Goal: Transaction & Acquisition: Purchase product/service

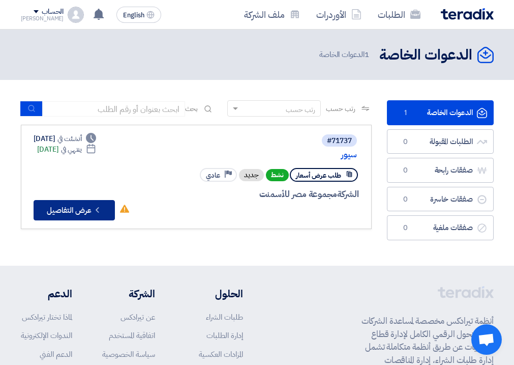
click at [100, 209] on icon "Check details" at bounding box center [98, 210] width 10 height 10
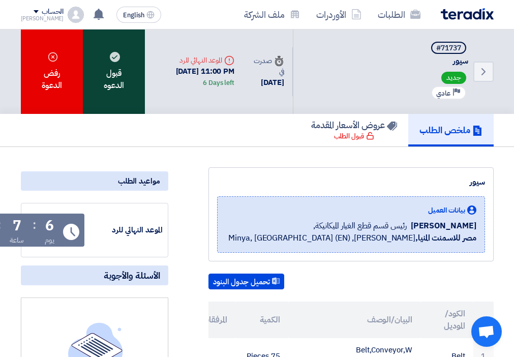
click at [101, 82] on div "قبول الدعوه" at bounding box center [114, 71] width 62 height 84
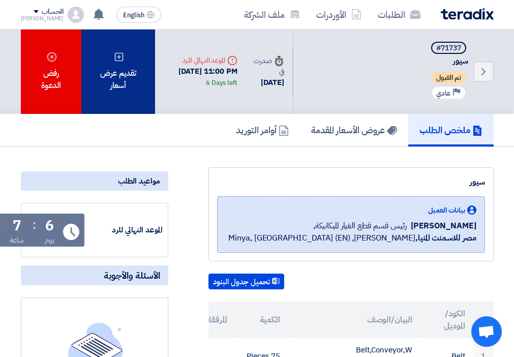
click at [123, 91] on div "تقديم عرض أسعار" at bounding box center [117, 71] width 73 height 84
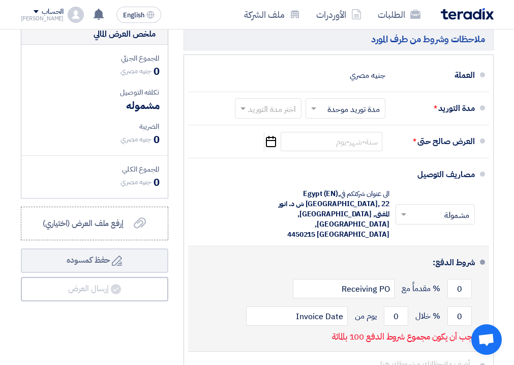
scroll to position [305, 0]
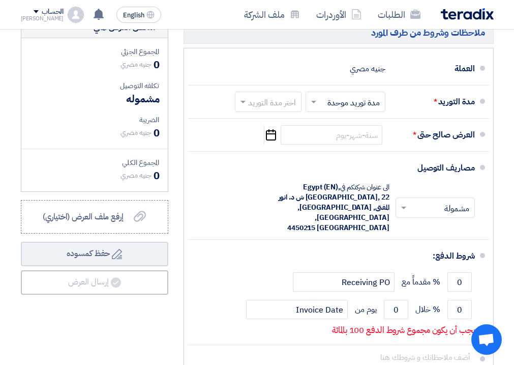
drag, startPoint x: 408, startPoint y: 143, endPoint x: 420, endPoint y: 128, distance: 19.2
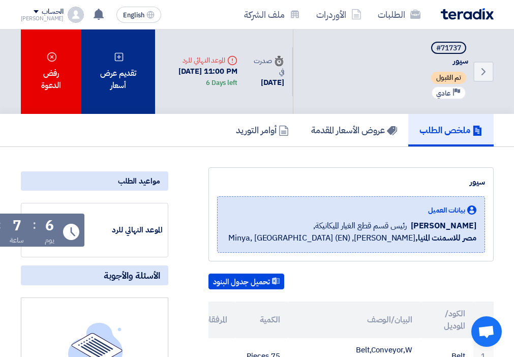
click at [103, 78] on div "تقديم عرض أسعار" at bounding box center [117, 71] width 73 height 84
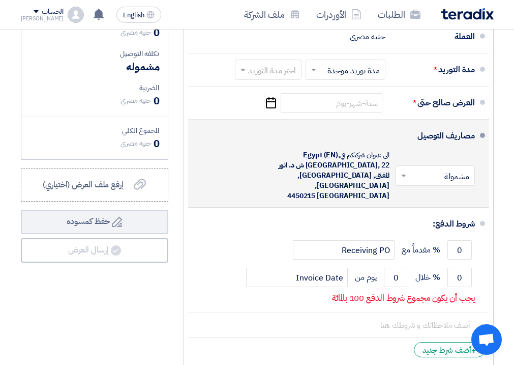
scroll to position [407, 0]
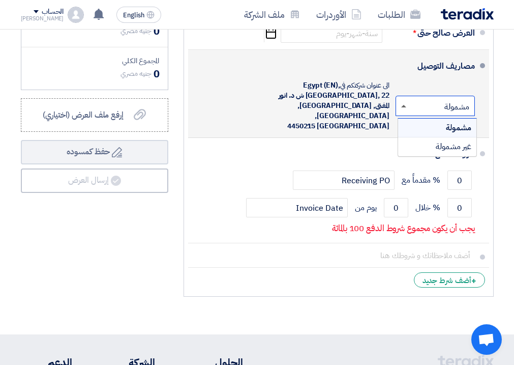
click at [405, 107] on span at bounding box center [403, 106] width 5 height 3
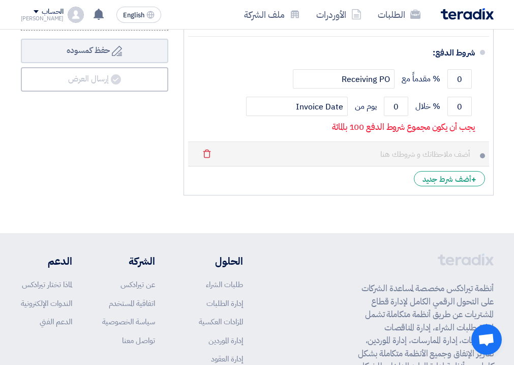
scroll to position [509, 0]
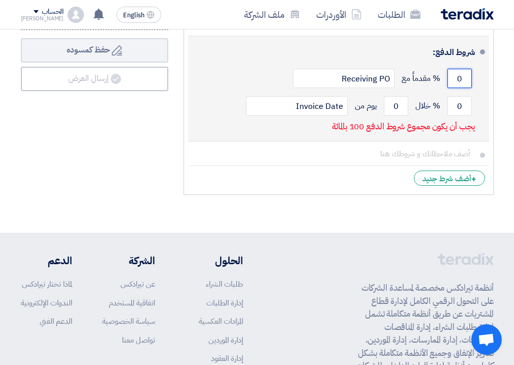
click at [449, 73] on input "0" at bounding box center [460, 78] width 24 height 19
drag, startPoint x: 454, startPoint y: 72, endPoint x: 464, endPoint y: 74, distance: 9.9
click at [464, 74] on input "0" at bounding box center [460, 78] width 24 height 19
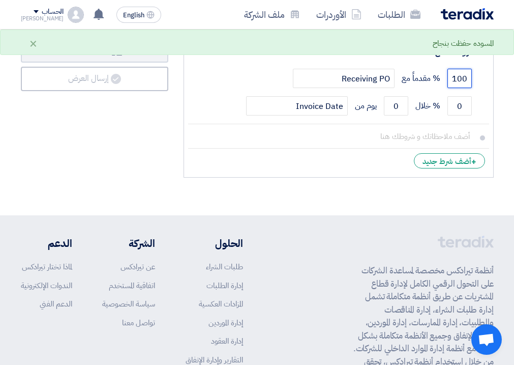
type input "100"
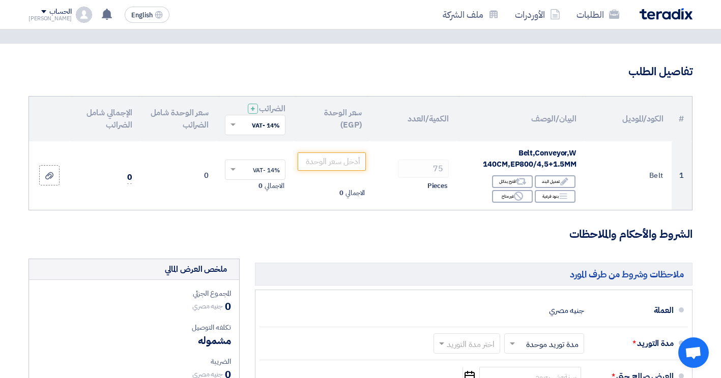
scroll to position [0, 0]
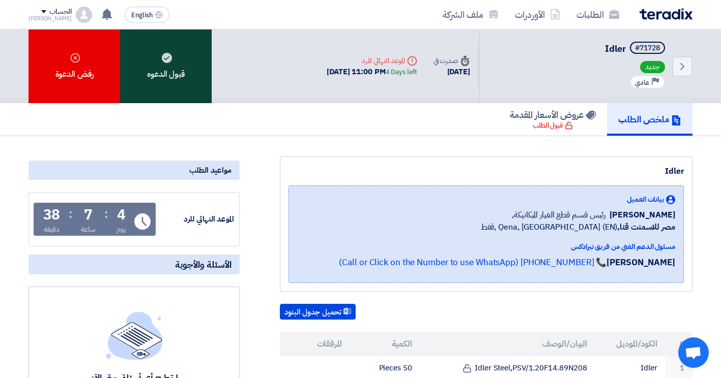
click at [163, 83] on div "قبول الدعوه" at bounding box center [166, 66] width 92 height 74
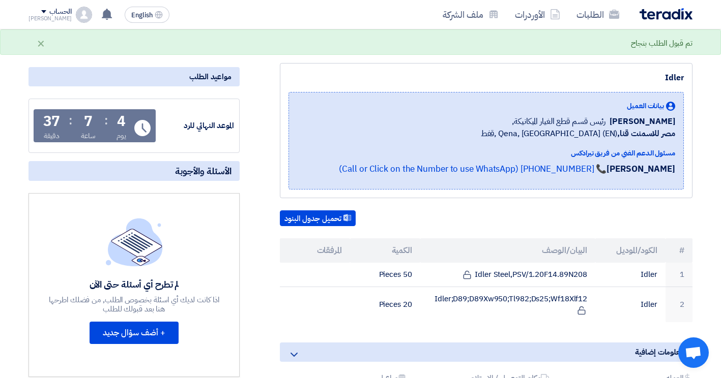
scroll to position [102, 0]
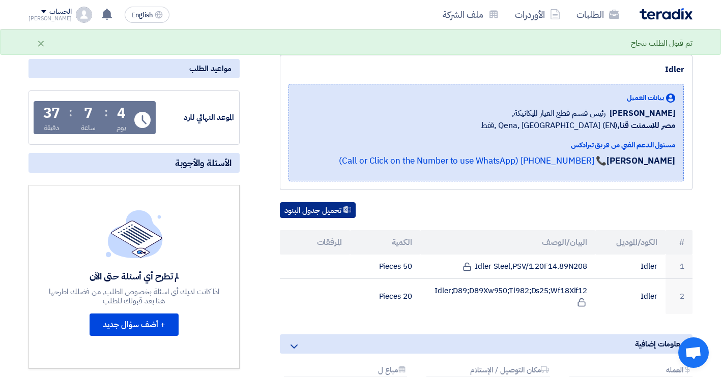
click at [338, 214] on button "تحميل جدول البنود" at bounding box center [318, 210] width 76 height 16
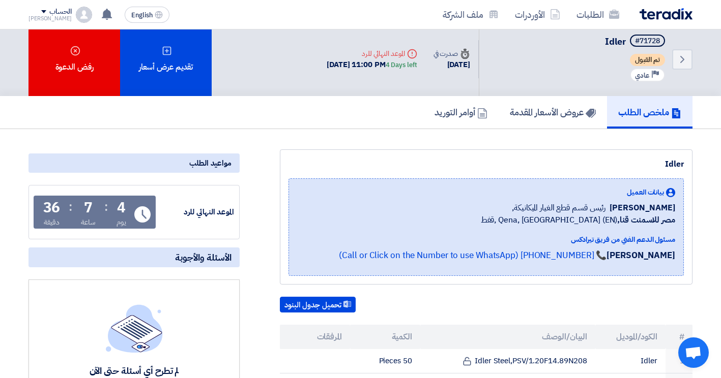
scroll to position [0, 0]
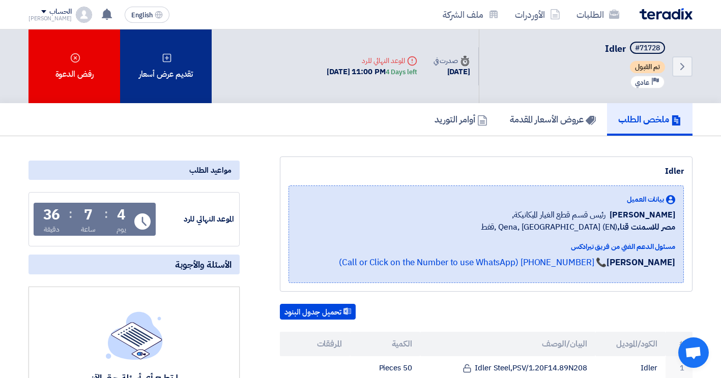
click at [168, 79] on div "تقديم عرض أسعار" at bounding box center [166, 66] width 92 height 74
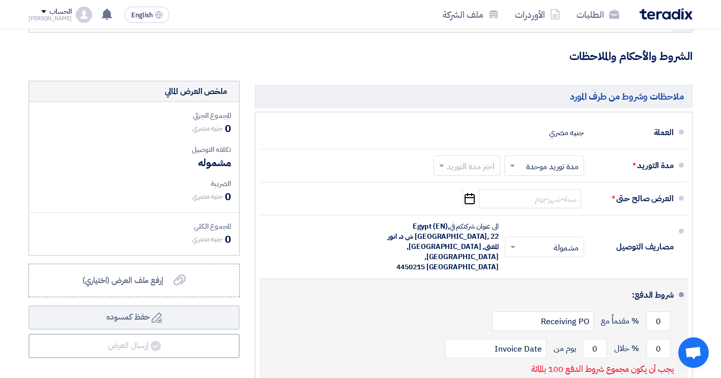
scroll to position [305, 0]
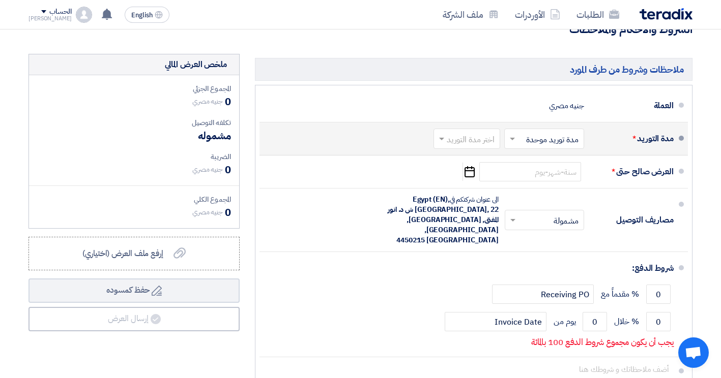
click at [513, 137] on span at bounding box center [511, 139] width 13 height 10
click at [361, 129] on div "مدة التوريد * اختر مدة التوريد × مدة توريد موحدة × مدد توريد متعددة مدة توريد م…" at bounding box center [471, 139] width 406 height 24
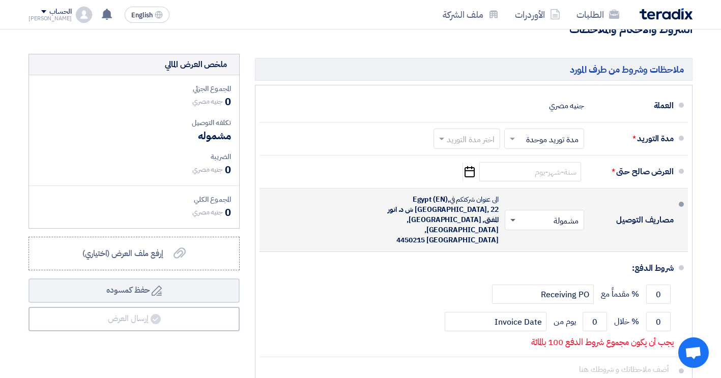
click at [511, 219] on span at bounding box center [512, 221] width 5 height 4
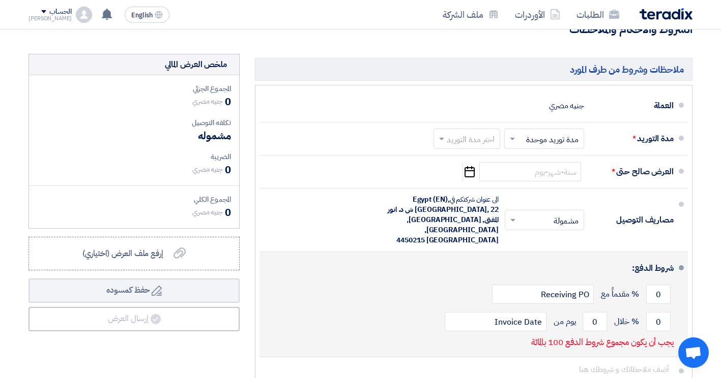
click at [408, 286] on div "0 % مقدماً مع Receiving PO" at bounding box center [471, 294] width 406 height 27
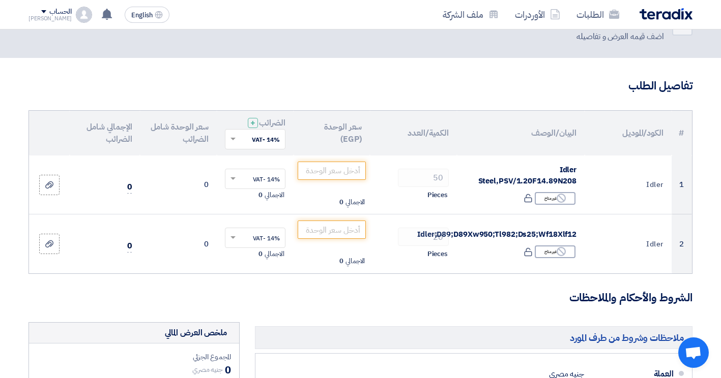
scroll to position [102, 0]
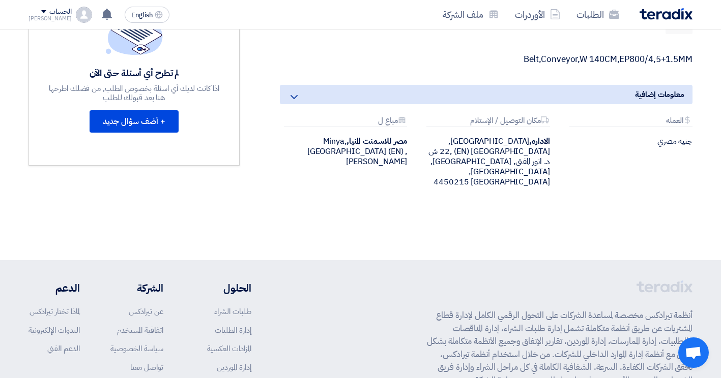
scroll to position [153, 0]
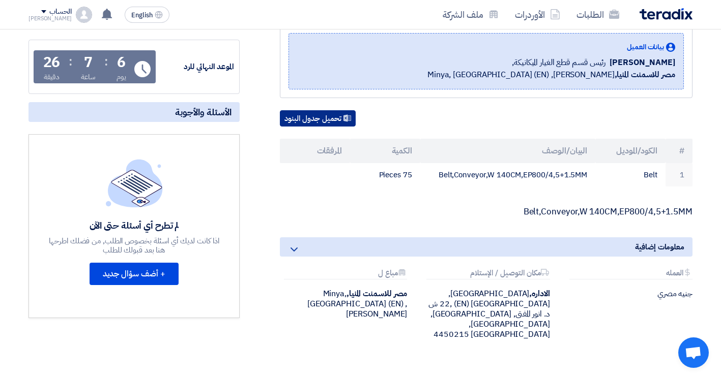
click at [327, 120] on button "تحميل جدول البنود" at bounding box center [318, 118] width 76 height 16
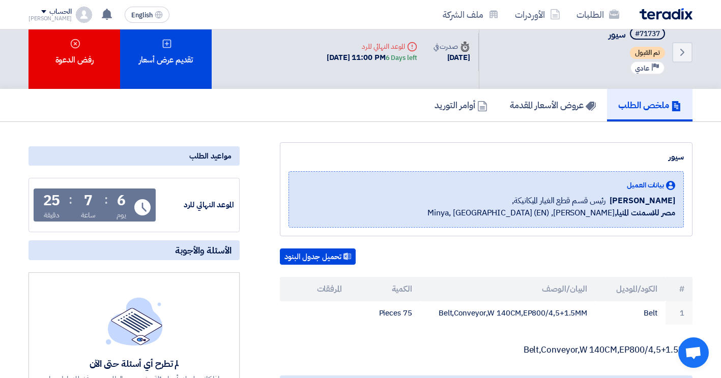
scroll to position [0, 0]
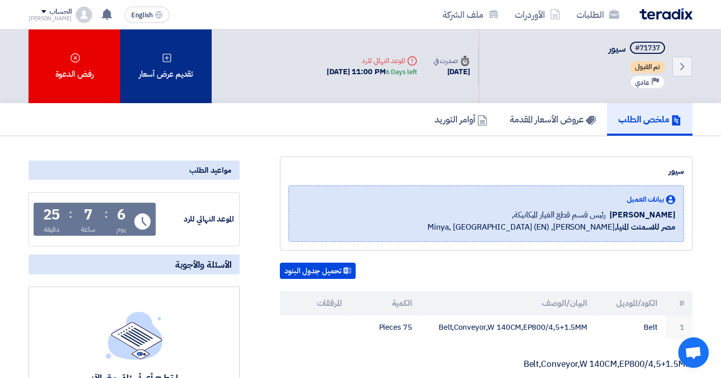
click at [169, 87] on div "تقديم عرض أسعار" at bounding box center [166, 66] width 92 height 74
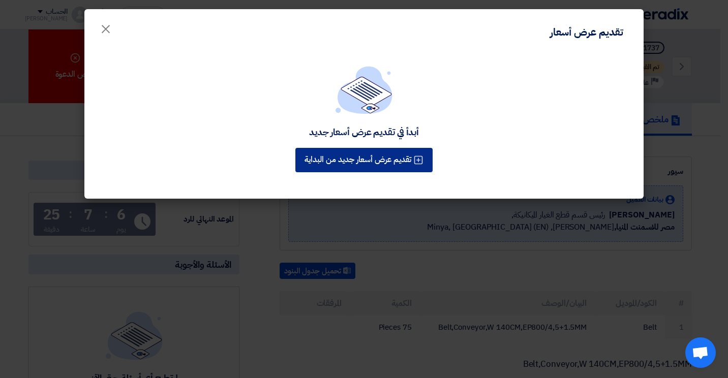
click at [354, 159] on button "تقديم عرض أسعار جديد من البداية" at bounding box center [363, 160] width 137 height 24
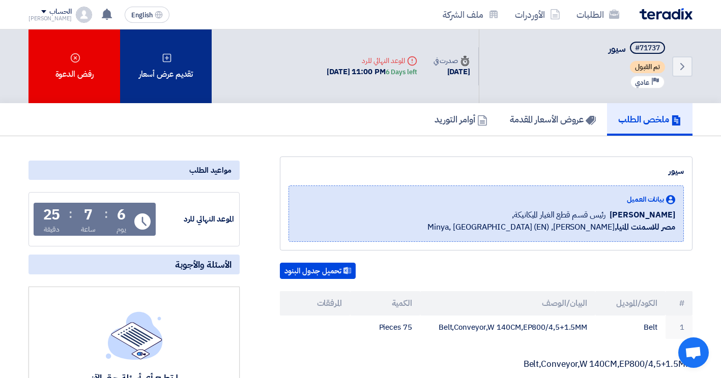
click at [181, 69] on div "تقديم عرض أسعار" at bounding box center [166, 66] width 92 height 74
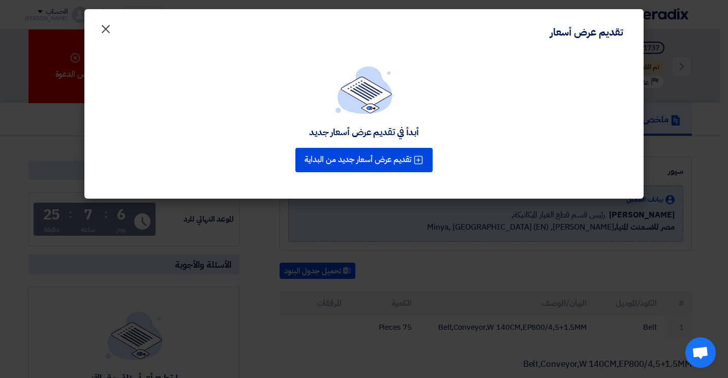
click at [109, 32] on span "×" at bounding box center [106, 28] width 12 height 31
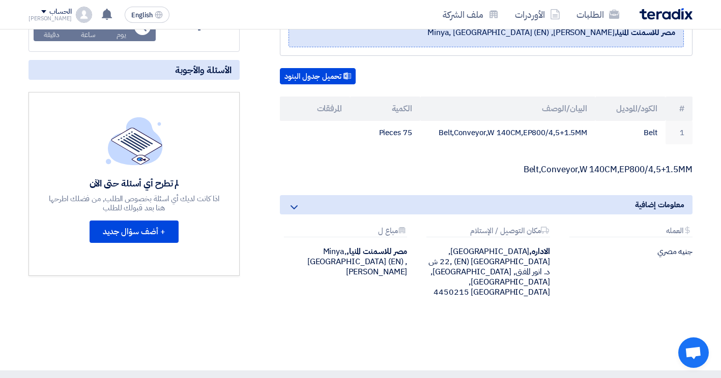
scroll to position [203, 0]
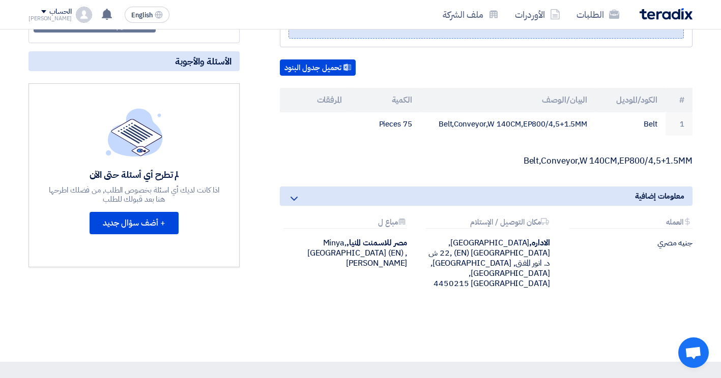
click at [293, 202] on icon at bounding box center [294, 199] width 12 height 12
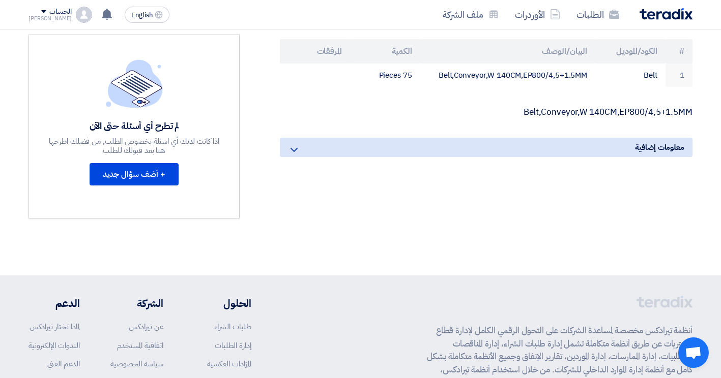
scroll to position [356, 0]
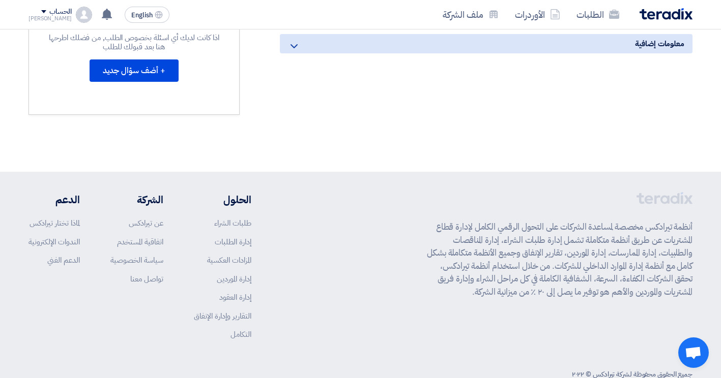
click at [300, 48] on div "معلومات إضافية" at bounding box center [486, 43] width 412 height 19
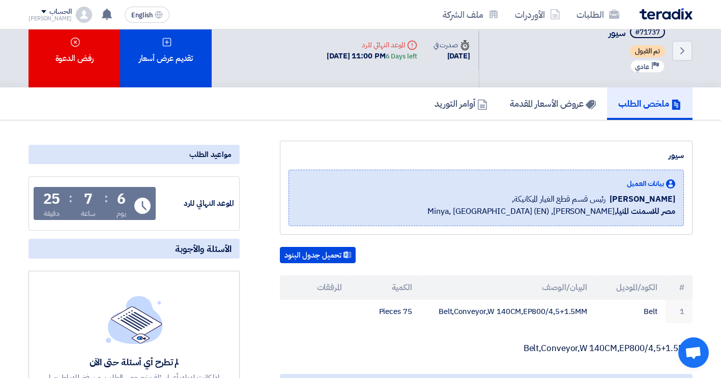
scroll to position [0, 0]
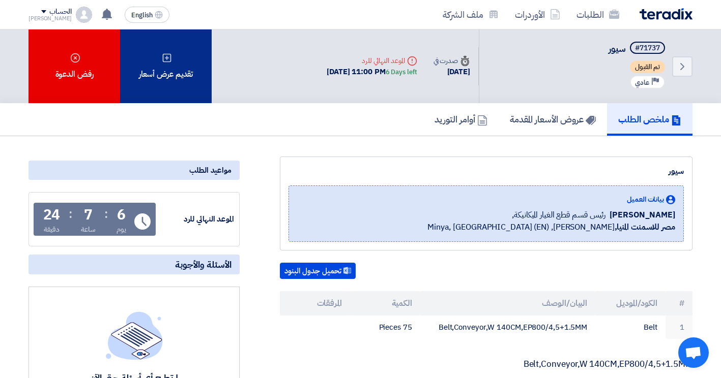
click at [164, 84] on div "تقديم عرض أسعار" at bounding box center [166, 66] width 92 height 74
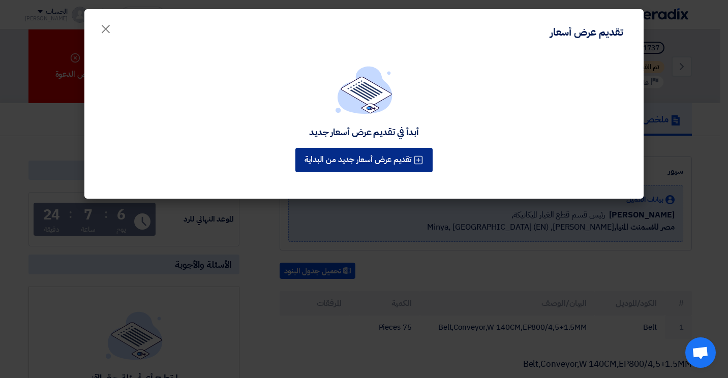
click at [392, 168] on button "تقديم عرض أسعار جديد من البداية" at bounding box center [363, 160] width 137 height 24
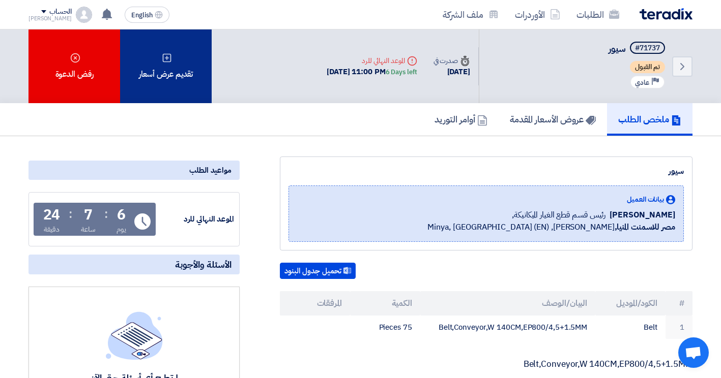
click at [164, 58] on icon at bounding box center [167, 58] width 10 height 10
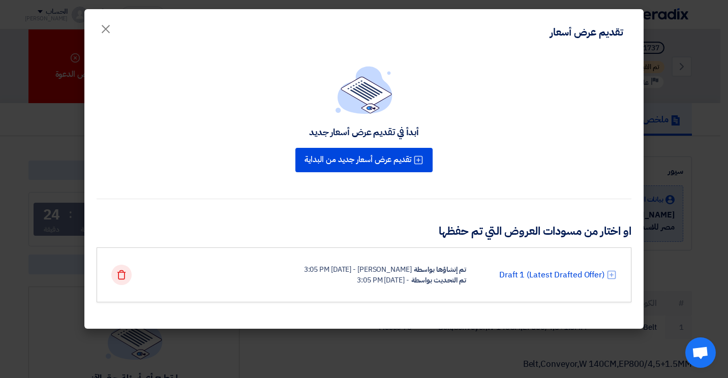
click at [124, 278] on icon "Delete" at bounding box center [121, 275] width 10 height 10
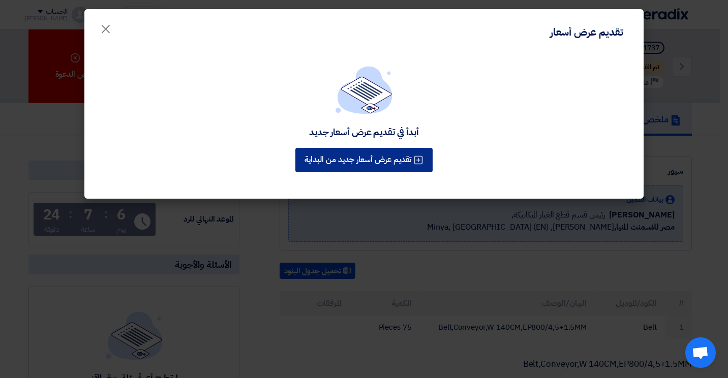
click at [389, 165] on button "تقديم عرض أسعار جديد من البداية" at bounding box center [363, 160] width 137 height 24
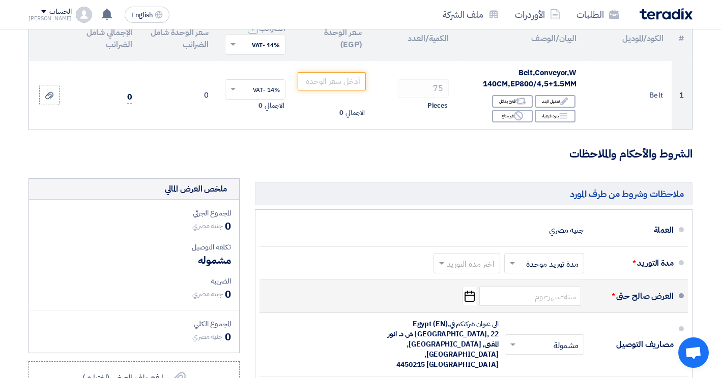
scroll to position [51, 0]
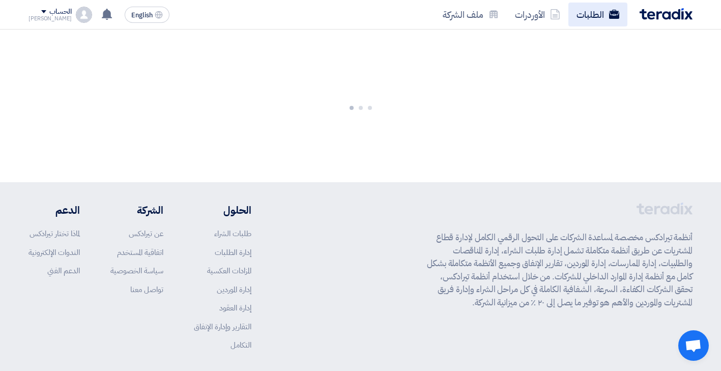
click at [602, 15] on link "الطلبات" at bounding box center [597, 15] width 59 height 24
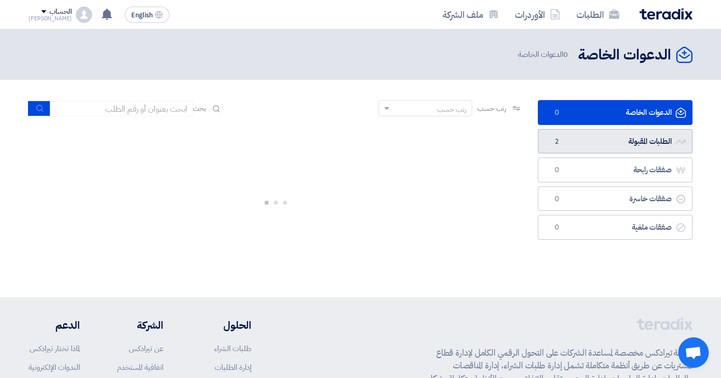
click at [582, 146] on link "الطلبات المقبولة الطلبات المقبولة 2" at bounding box center [615, 141] width 155 height 25
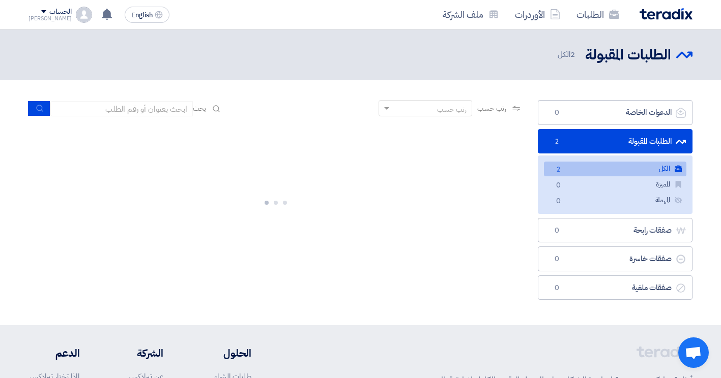
click at [580, 169] on link "الكل الكل 2" at bounding box center [615, 169] width 142 height 15
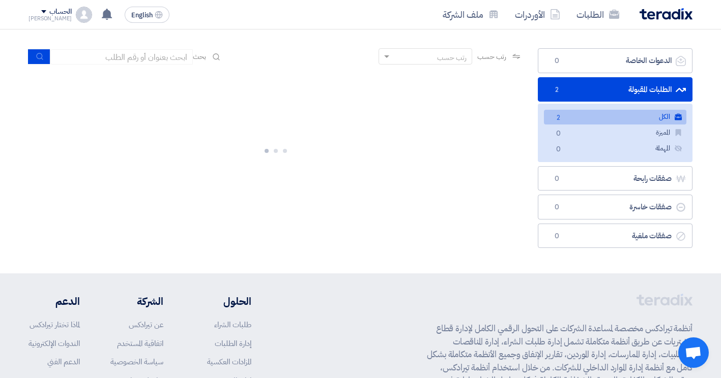
scroll to position [28, 0]
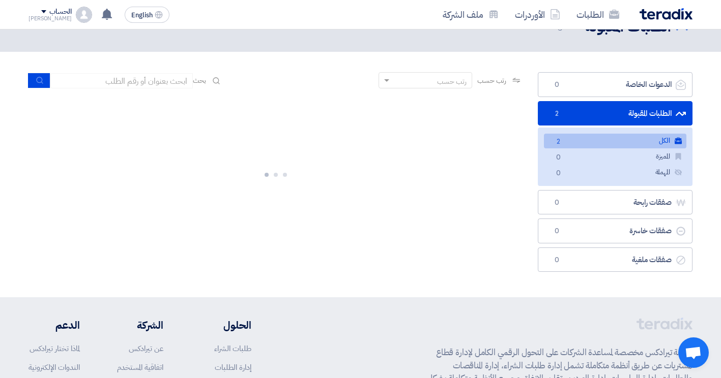
click at [616, 107] on link "الطلبات المقبولة الطلبات المقبولة 2" at bounding box center [615, 113] width 155 height 25
click at [679, 137] on link "الكل الكل 2" at bounding box center [615, 141] width 142 height 15
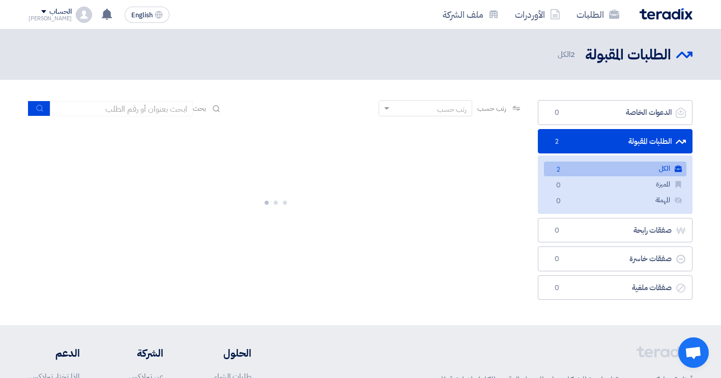
click at [332, 199] on div at bounding box center [275, 201] width 494 height 153
click at [556, 169] on span "2" at bounding box center [558, 170] width 12 height 11
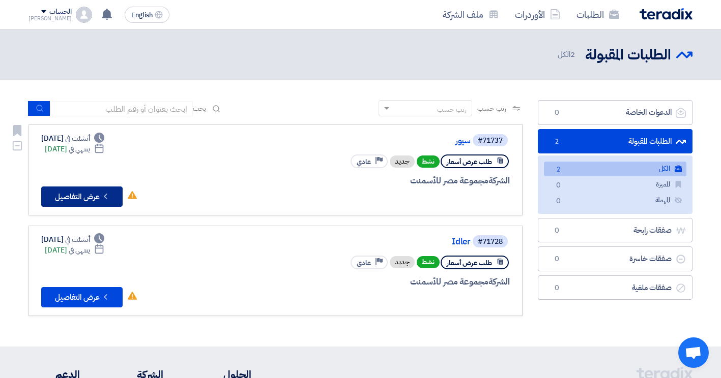
click at [102, 196] on icon "Check details" at bounding box center [106, 197] width 10 height 10
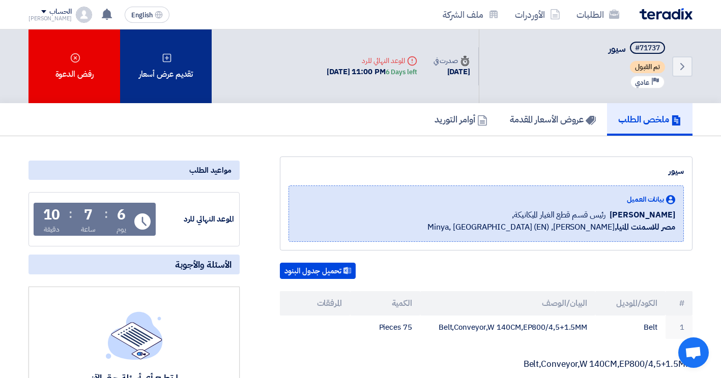
click at [191, 59] on div "تقديم عرض أسعار" at bounding box center [166, 66] width 92 height 74
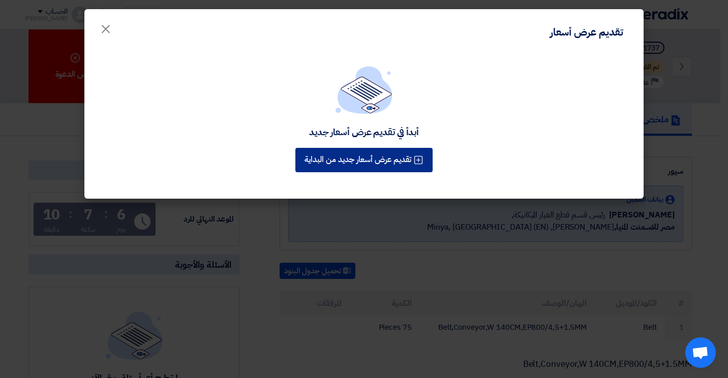
click at [383, 162] on button "تقديم عرض أسعار جديد من البداية" at bounding box center [363, 160] width 137 height 24
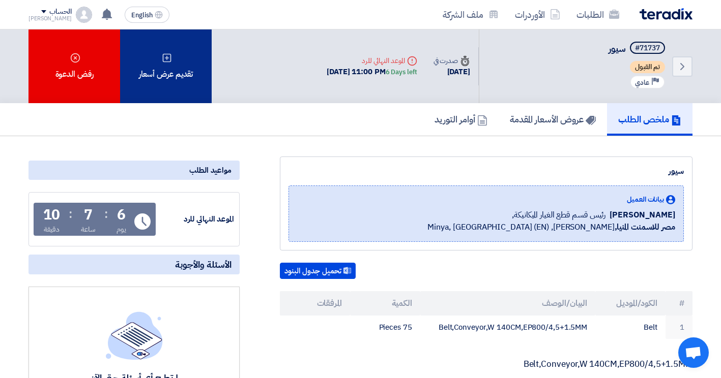
click at [181, 88] on div "تقديم عرض أسعار" at bounding box center [166, 66] width 92 height 74
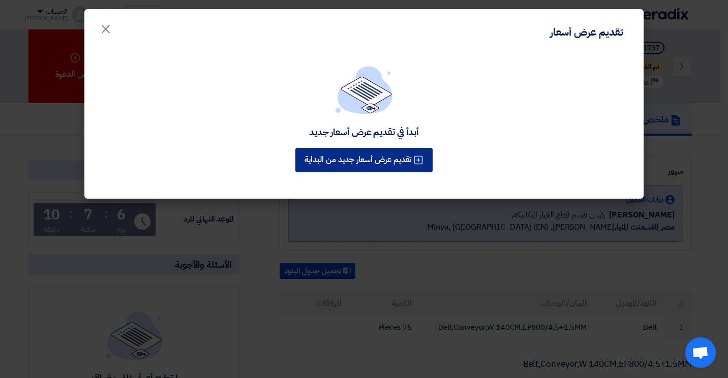
click at [365, 152] on button "تقديم عرض أسعار جديد من البداية" at bounding box center [363, 160] width 137 height 24
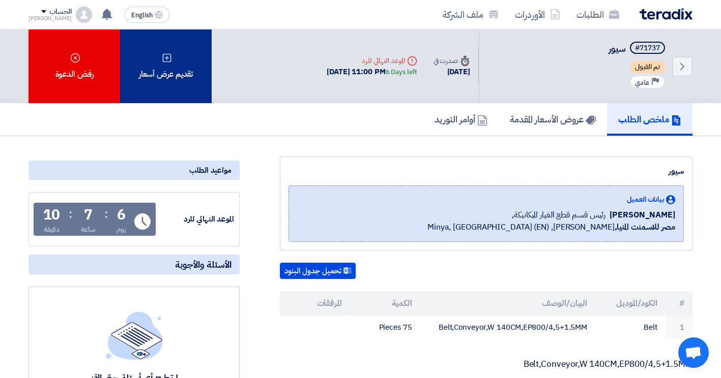
click at [171, 75] on div "تقديم عرض أسعار" at bounding box center [166, 66] width 92 height 74
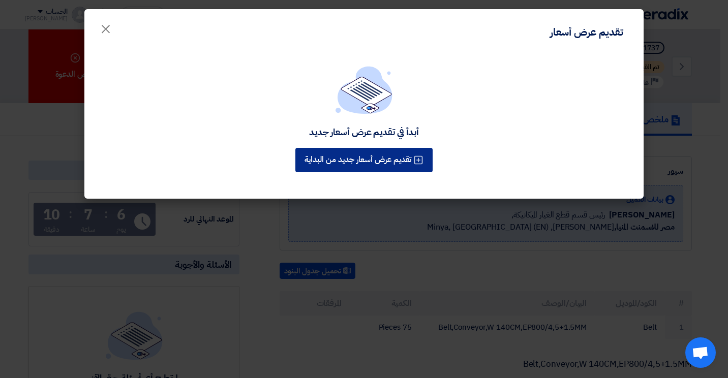
click at [422, 161] on icon at bounding box center [418, 160] width 10 height 10
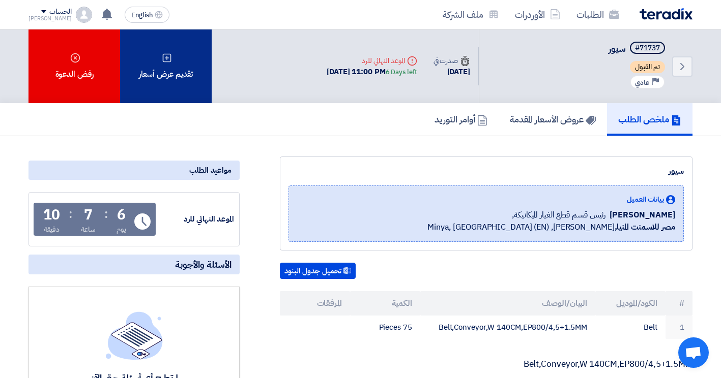
click at [174, 73] on div "تقديم عرض أسعار" at bounding box center [166, 66] width 92 height 74
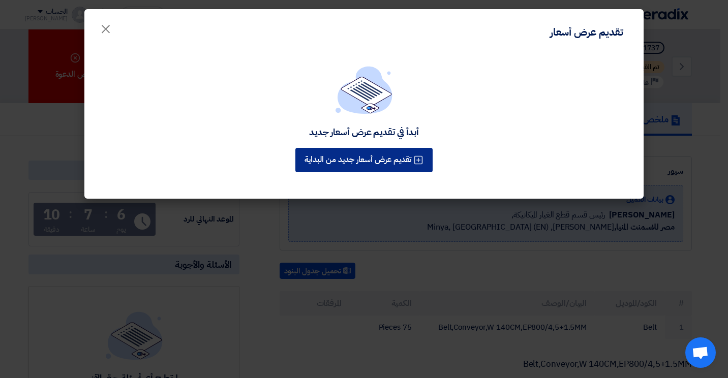
click at [315, 165] on button "تقديم عرض أسعار جديد من البداية" at bounding box center [363, 160] width 137 height 24
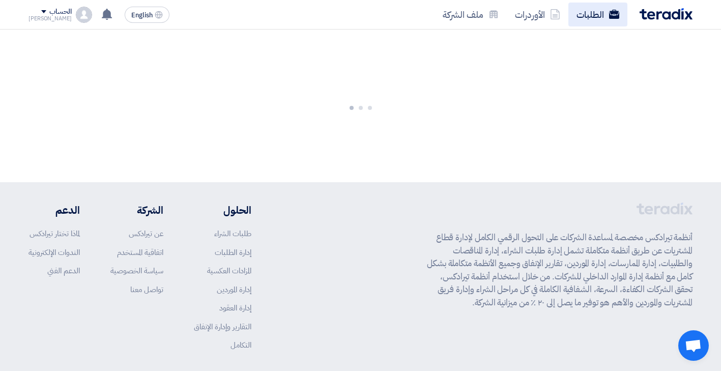
click at [601, 19] on link "الطلبات" at bounding box center [597, 15] width 59 height 24
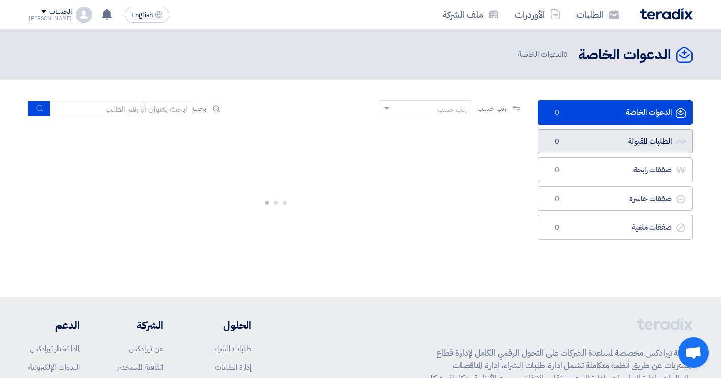
click at [582, 136] on link "الطلبات المقبولة الطلبات المقبولة 0" at bounding box center [615, 141] width 155 height 25
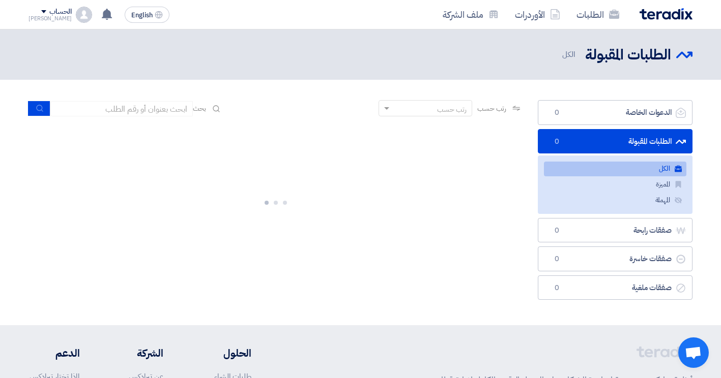
click at [586, 166] on link "الكل الكل" at bounding box center [615, 169] width 142 height 15
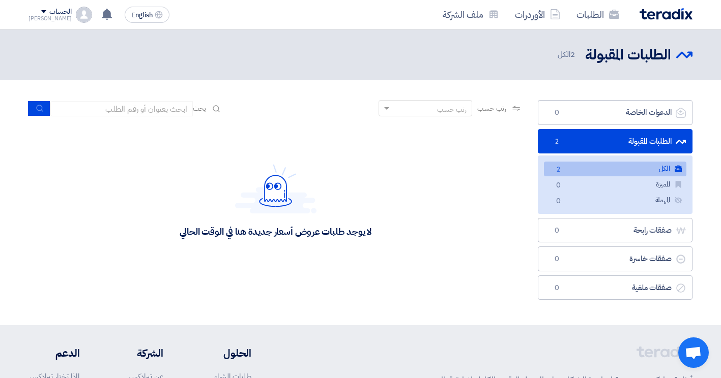
click at [611, 166] on link "الكل الكل 2" at bounding box center [615, 169] width 142 height 15
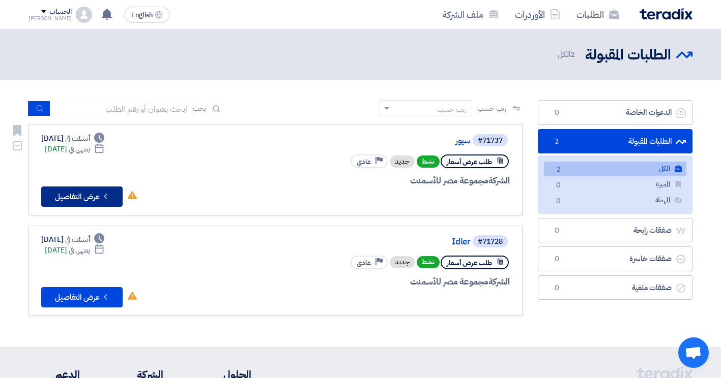
click at [49, 196] on button "Check details عرض التفاصيل" at bounding box center [81, 197] width 81 height 20
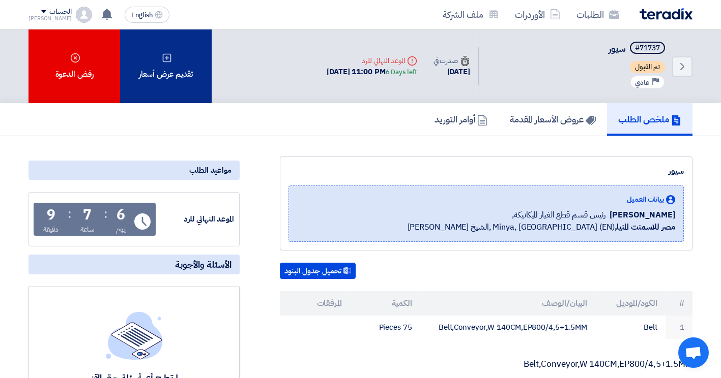
click at [162, 76] on div "تقديم عرض أسعار" at bounding box center [166, 66] width 92 height 74
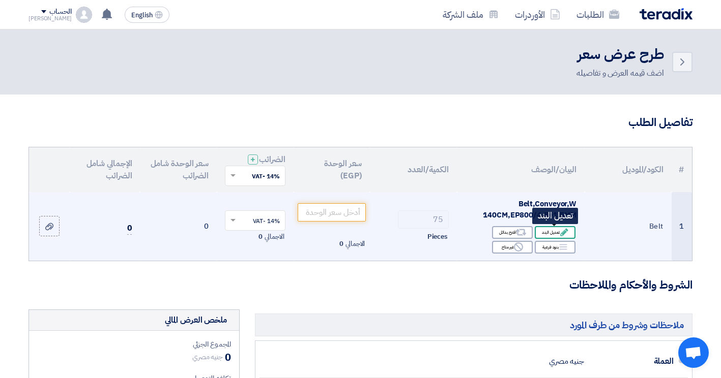
click at [549, 228] on div "Edit تعديل البند" at bounding box center [555, 232] width 41 height 13
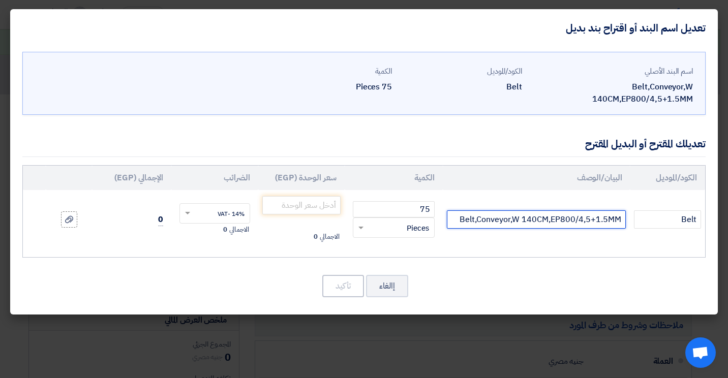
click at [539, 211] on input "Belt,Conveyor,W 140CM,EP800/4,5+1.5MM" at bounding box center [537, 220] width 180 height 18
click at [564, 211] on input "Belt,Conveyor,W 140CM,EP800/4,5+1.5MM" at bounding box center [537, 220] width 180 height 18
drag, startPoint x: 598, startPoint y: 208, endPoint x: 608, endPoint y: 210, distance: 10.3
click at [608, 211] on input "Belt,Conveyor,W 140CM,EP1000/4,5+1.5MM" at bounding box center [537, 220] width 180 height 18
type input "Belt,Conveyor,W 140CM,EP1000/4,5+3MM"
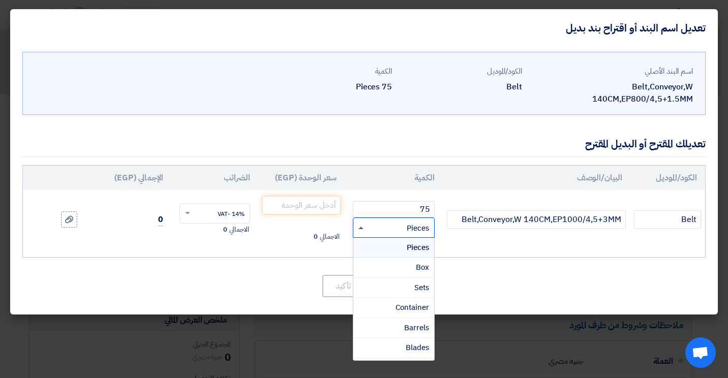
click at [360, 227] on span at bounding box center [361, 228] width 5 height 3
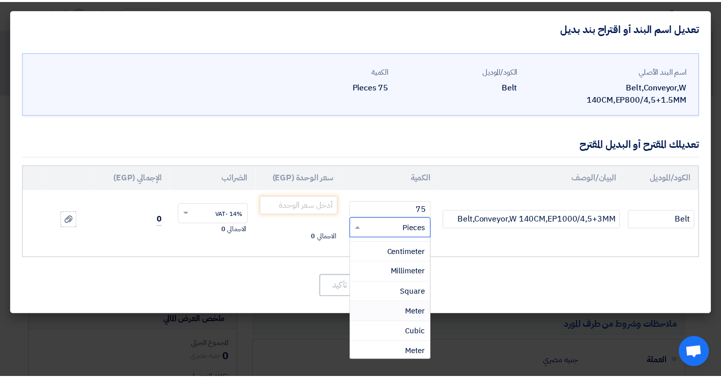
scroll to position [305, 0]
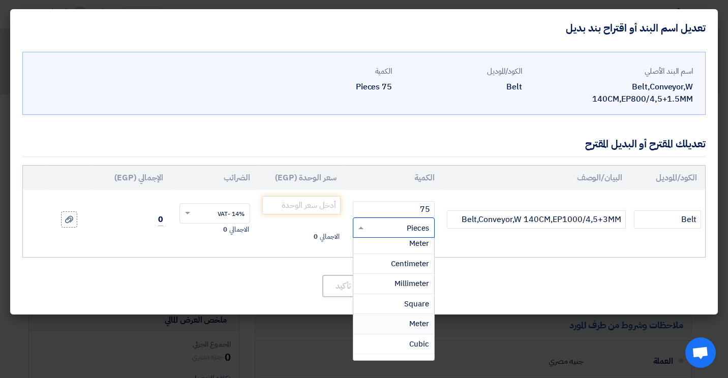
click at [418, 318] on span "Meter" at bounding box center [419, 323] width 20 height 11
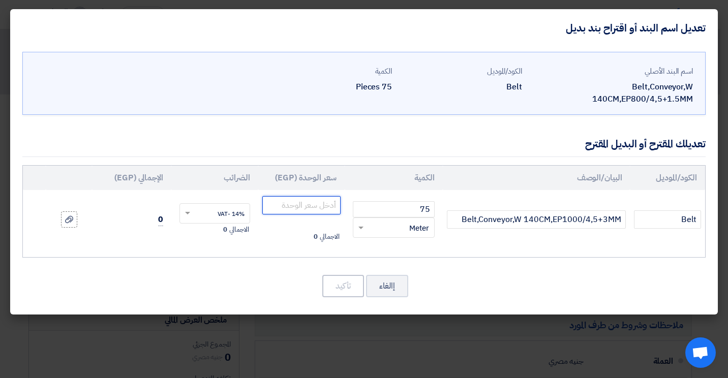
click at [272, 196] on input "number" at bounding box center [301, 205] width 78 height 18
type input "1960"
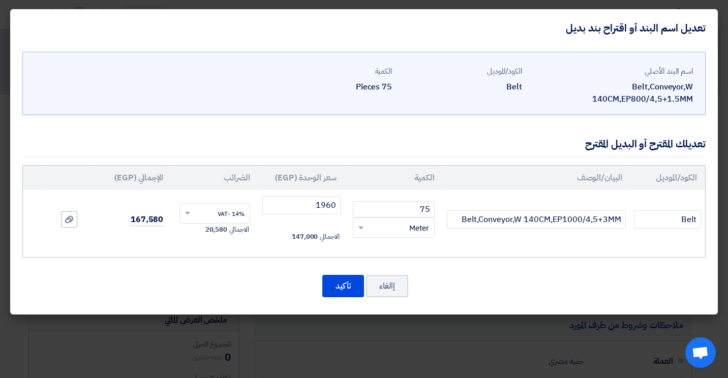
click at [202, 274] on div "إالغاء تأكيد" at bounding box center [364, 286] width 684 height 24
click at [201, 206] on input "text" at bounding box center [221, 214] width 48 height 16
click at [204, 287] on div "اسم البند الأصلي Belt,Conveyor,W 140CM,EP800/4,5+1.5MM الكود/الموديل Belt الكمي…" at bounding box center [364, 181] width 708 height 268
click at [350, 275] on button "تأكيد" at bounding box center [343, 286] width 42 height 22
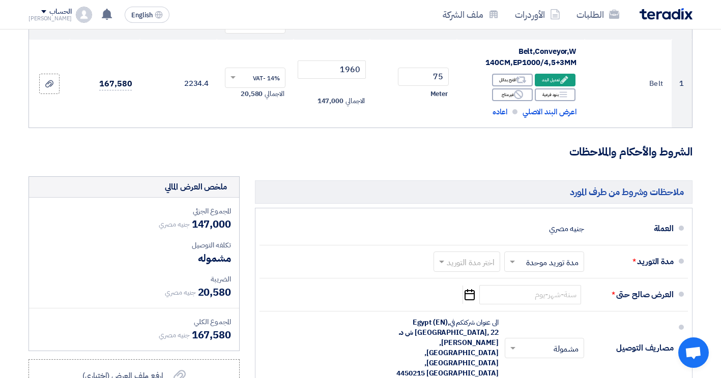
scroll to position [203, 0]
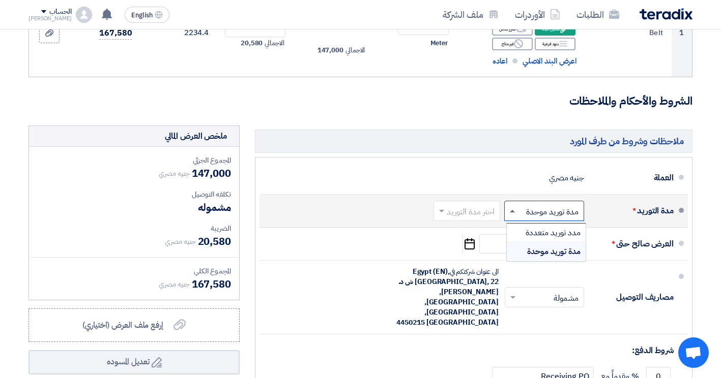
click at [510, 211] on span at bounding box center [512, 211] width 5 height 3
click at [527, 234] on span "مدد توريد متعددة" at bounding box center [552, 233] width 55 height 12
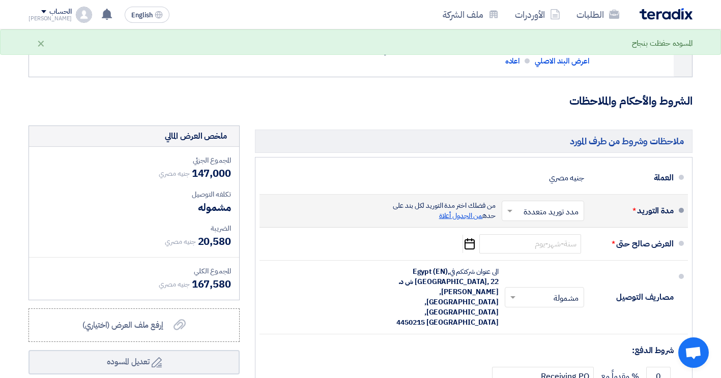
click at [464, 216] on span "من الجدول أعلاة" at bounding box center [461, 216] width 44 height 11
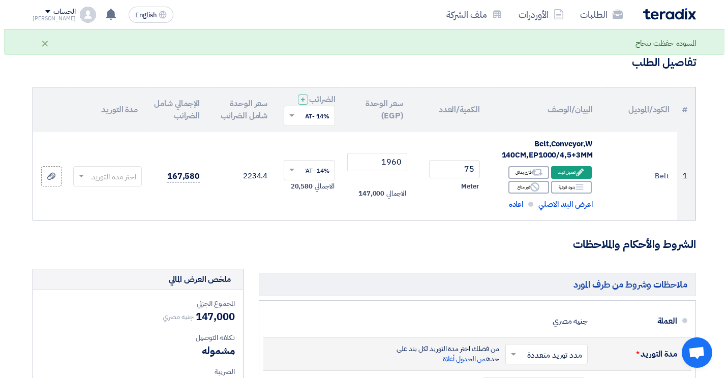
scroll to position [47, 0]
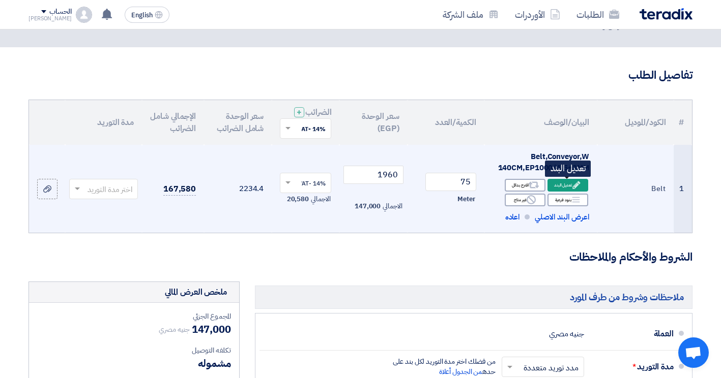
click at [570, 187] on div "Edit تعديل البند" at bounding box center [567, 185] width 41 height 13
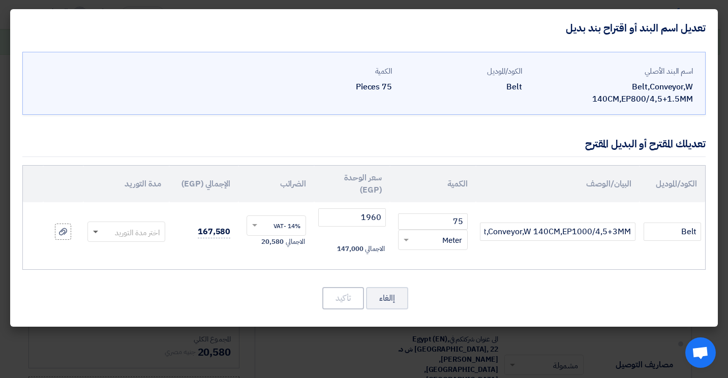
click at [97, 231] on span at bounding box center [95, 233] width 5 height 4
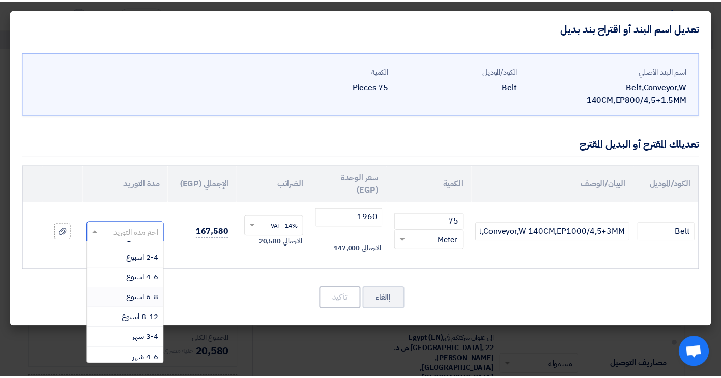
scroll to position [0, 0]
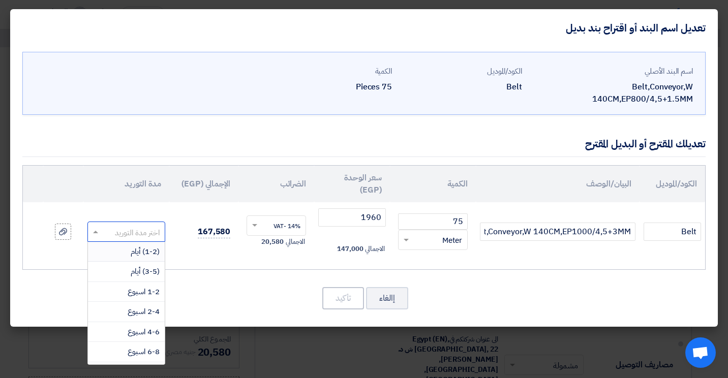
click at [142, 246] on span "(1-2) أيام" at bounding box center [145, 251] width 29 height 11
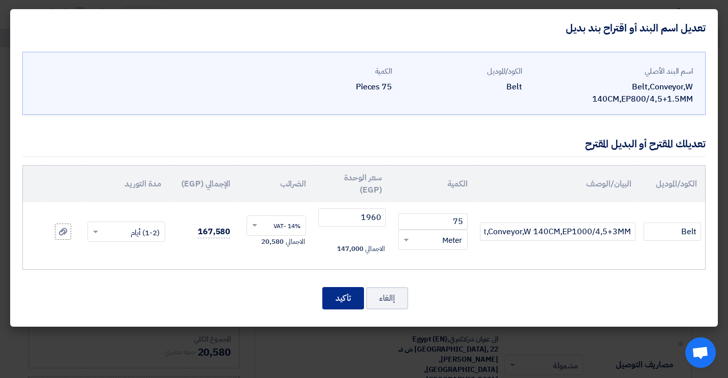
click at [337, 287] on button "تأكيد" at bounding box center [343, 298] width 42 height 22
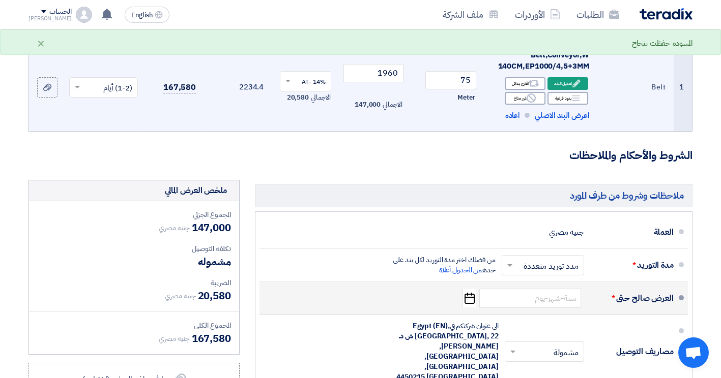
scroll to position [200, 0]
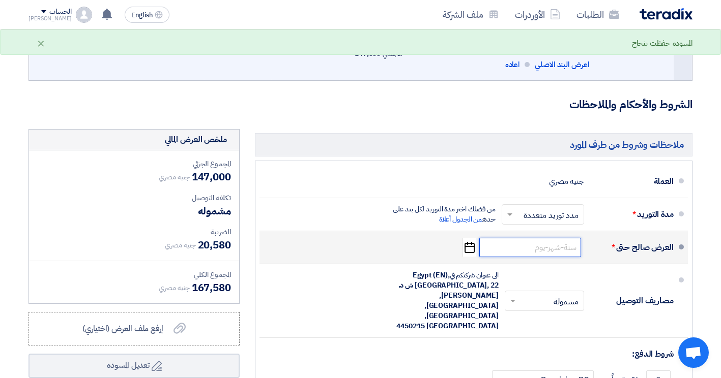
click at [516, 250] on input at bounding box center [530, 247] width 102 height 19
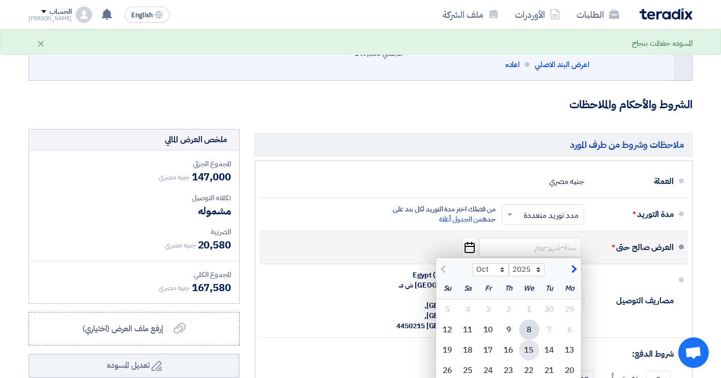
click at [534, 350] on div "15" at bounding box center [529, 350] width 20 height 20
type input "[DATE]"
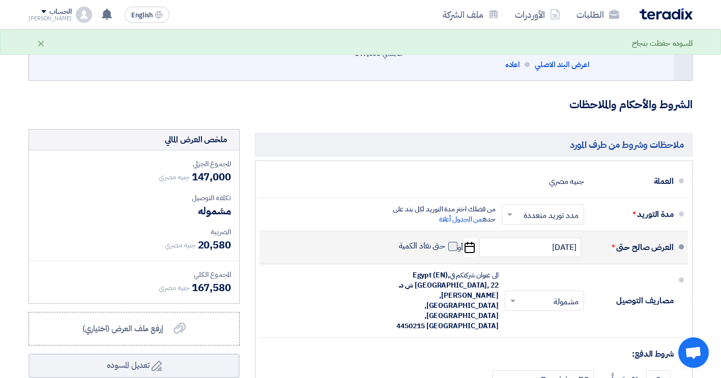
click at [451, 246] on span at bounding box center [452, 246] width 9 height 9
click at [446, 246] on input "حتى نفاذ الكمية" at bounding box center [421, 250] width 49 height 19
checkbox input "true"
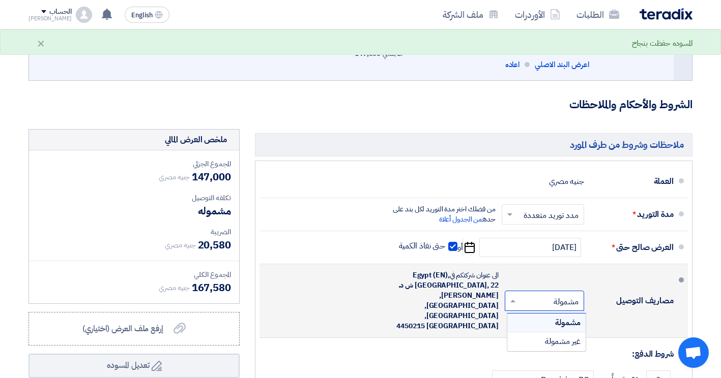
click at [515, 296] on span at bounding box center [511, 301] width 13 height 10
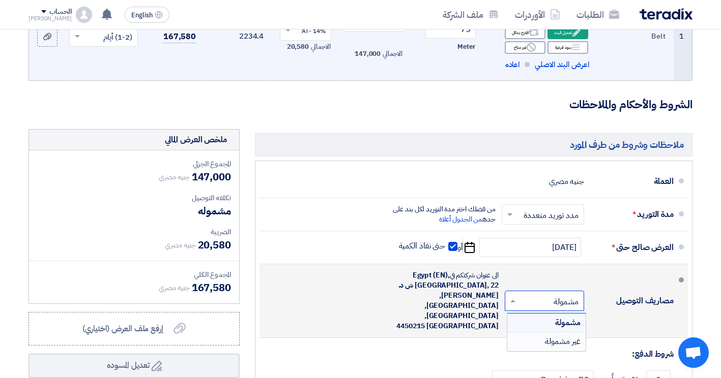
click at [543, 334] on div "غير مشمولة" at bounding box center [546, 342] width 78 height 18
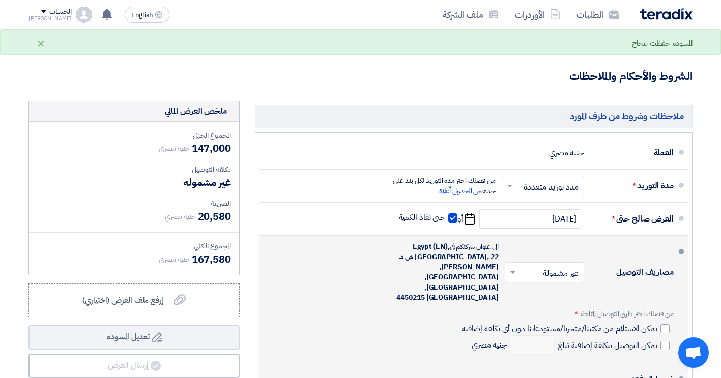
scroll to position [352, 0]
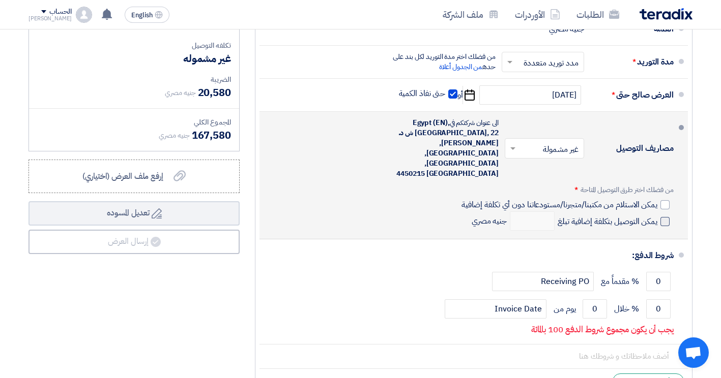
click at [662, 200] on div at bounding box center [664, 204] width 9 height 9
click at [657, 199] on input "يمكن الاستلام من مكتبنا/متجرنا/مستودعاتنا دون أي تكلفة إضافية" at bounding box center [558, 208] width 198 height 19
checkbox input "true"
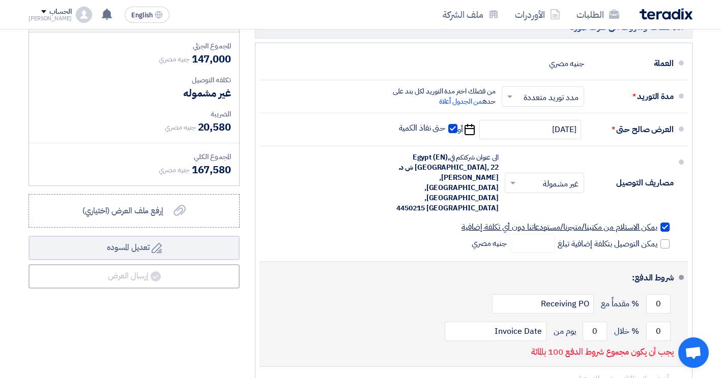
scroll to position [302, 0]
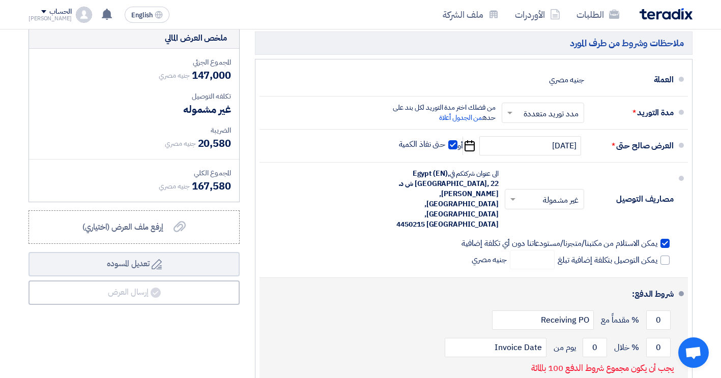
click at [566, 343] on span "يوم من" at bounding box center [564, 348] width 22 height 10
click at [594, 338] on input "0" at bounding box center [594, 347] width 24 height 19
drag, startPoint x: 589, startPoint y: 327, endPoint x: 595, endPoint y: 330, distance: 6.6
click at [595, 338] on input "0" at bounding box center [594, 347] width 24 height 19
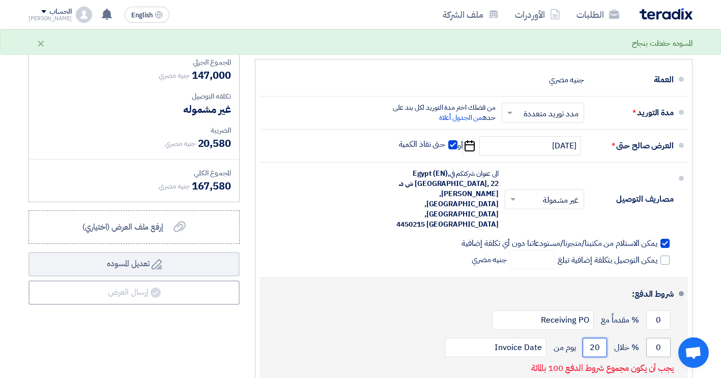
type input "20"
click at [661, 338] on input "0" at bounding box center [658, 347] width 24 height 19
click at [654, 338] on input "0" at bounding box center [658, 347] width 24 height 19
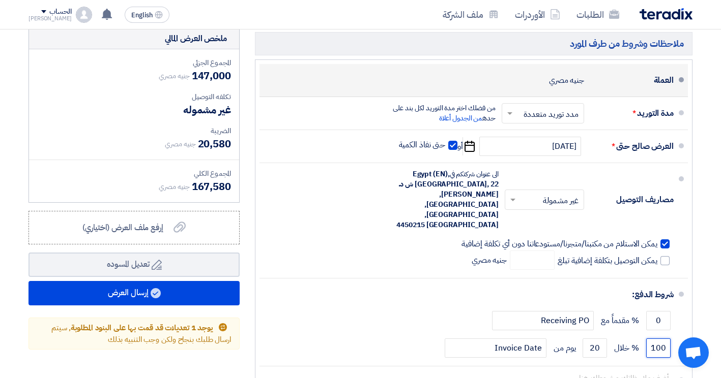
scroll to position [305, 0]
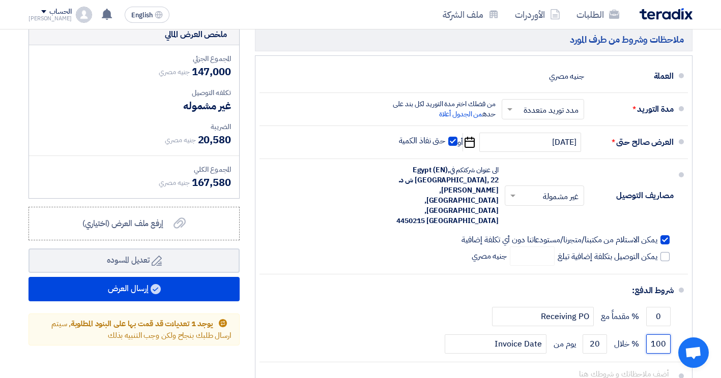
type input "100"
click at [545, 117] on input "text" at bounding box center [540, 110] width 77 height 15
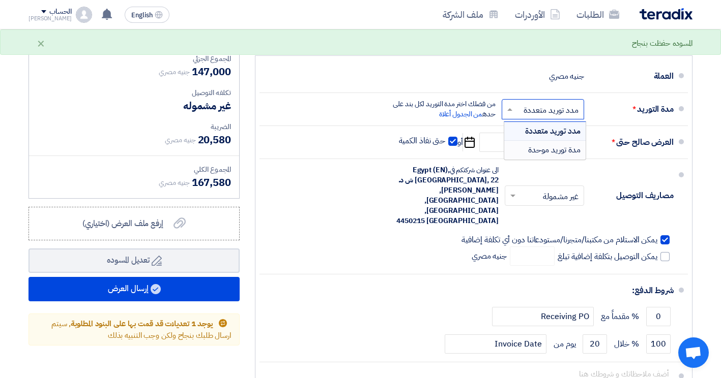
click at [538, 150] on span "مدة توريد موحدة" at bounding box center [554, 150] width 52 height 12
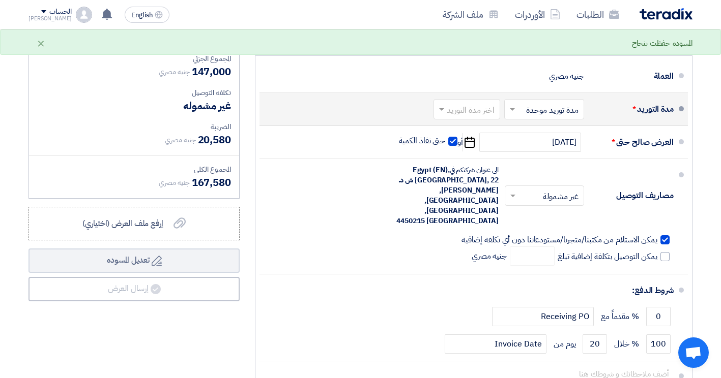
click at [477, 112] on input "text" at bounding box center [465, 110] width 62 height 15
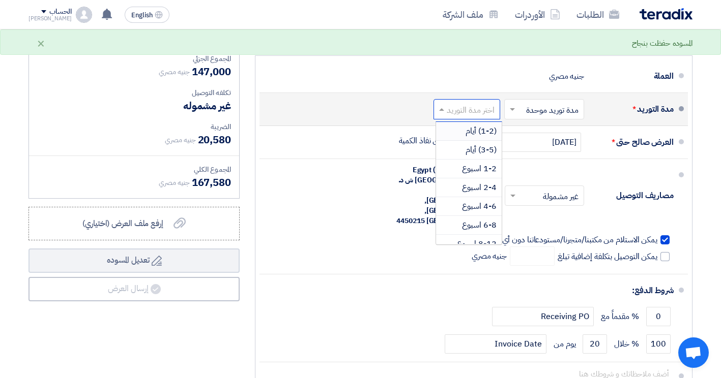
click at [477, 128] on span "(1-2) أيام" at bounding box center [480, 131] width 31 height 12
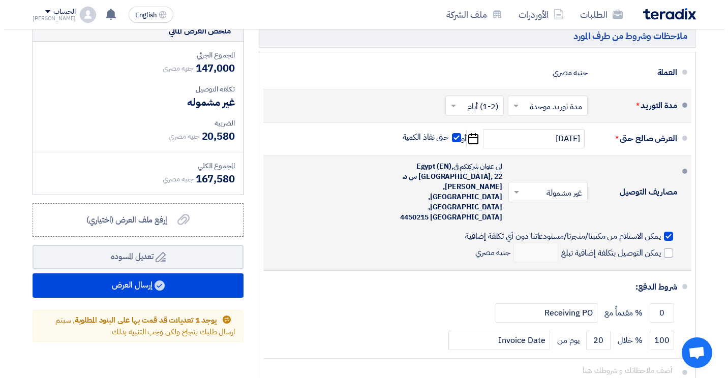
scroll to position [356, 0]
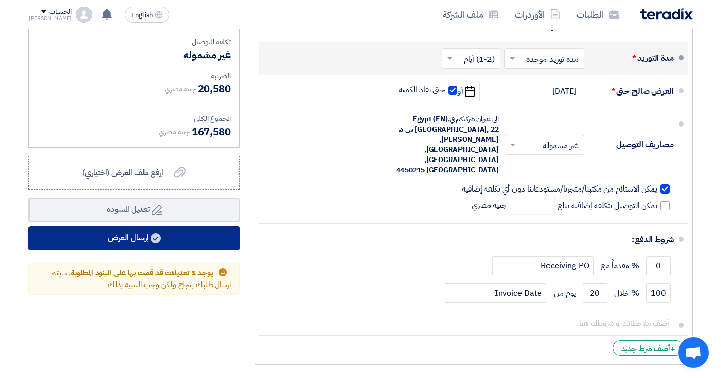
click at [170, 233] on button "إرسال العرض" at bounding box center [133, 238] width 211 height 24
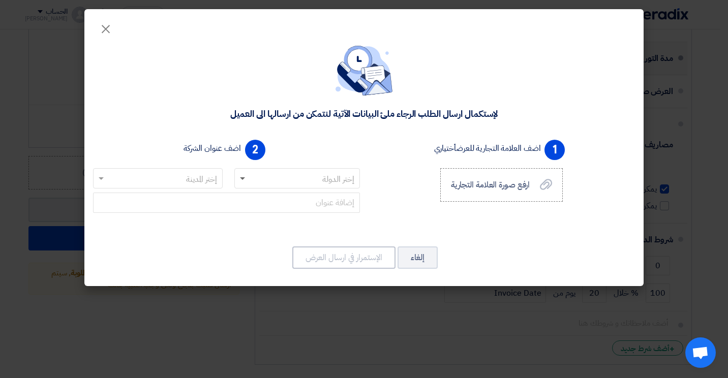
click at [241, 177] on span at bounding box center [241, 178] width 13 height 12
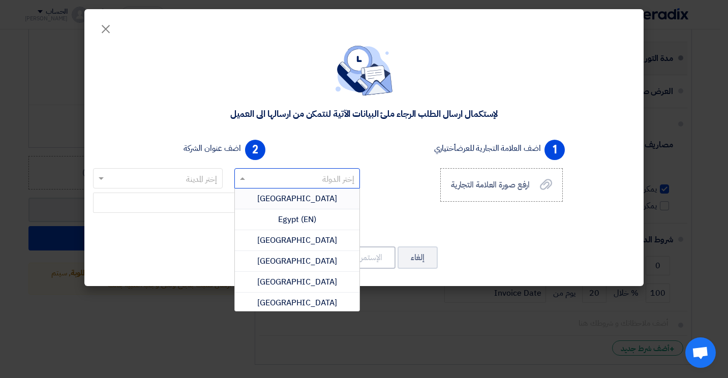
click at [256, 197] on div "[GEOGRAPHIC_DATA]" at bounding box center [297, 199] width 125 height 21
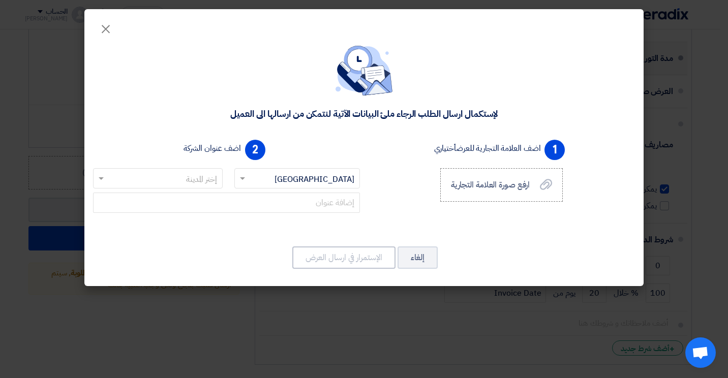
click at [159, 181] on input "text" at bounding box center [163, 179] width 109 height 17
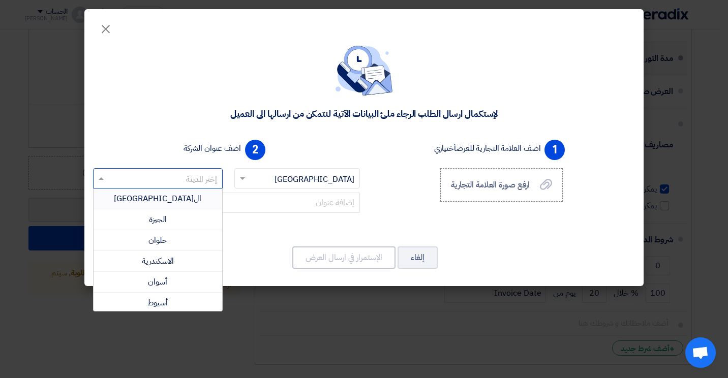
click at [157, 203] on span "ال[GEOGRAPHIC_DATA]" at bounding box center [157, 199] width 87 height 12
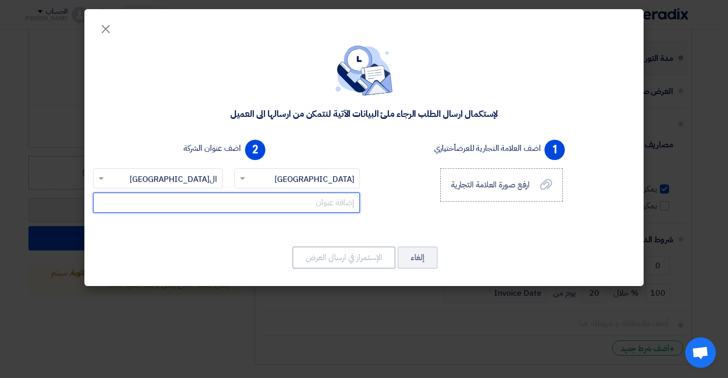
click at [297, 208] on input "text" at bounding box center [226, 203] width 267 height 20
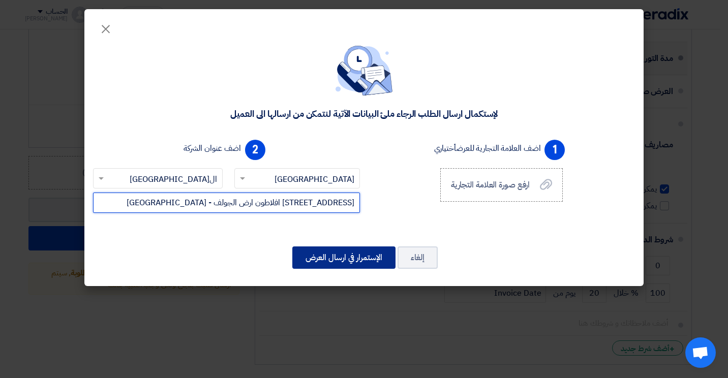
type input "[STREET_ADDRESS] افلاطون ارض الجولف - [GEOGRAPHIC_DATA]"
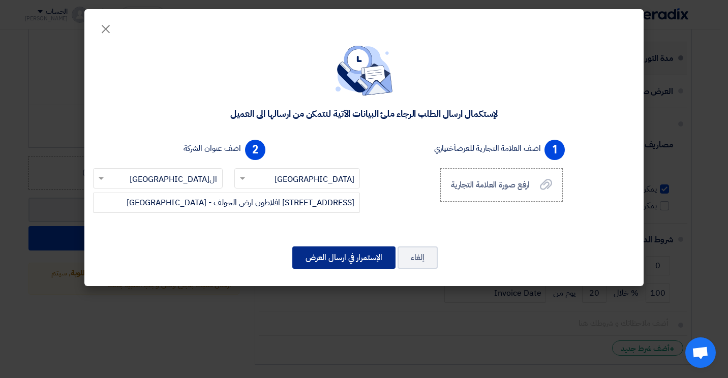
click at [354, 256] on button "الإستمرار في ارسال العرض" at bounding box center [343, 258] width 103 height 22
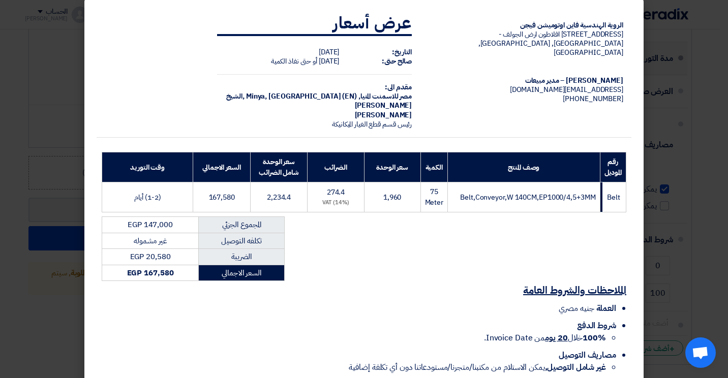
scroll to position [62, 0]
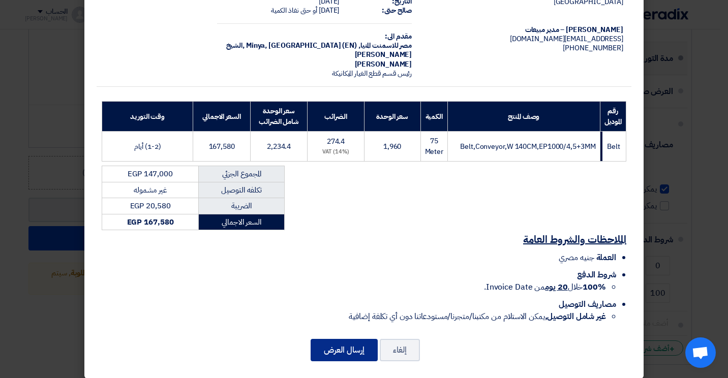
click at [346, 339] on button "إرسال العرض" at bounding box center [344, 350] width 67 height 22
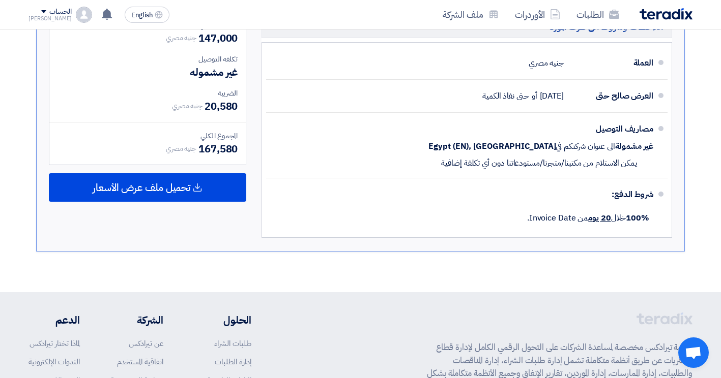
scroll to position [458, 0]
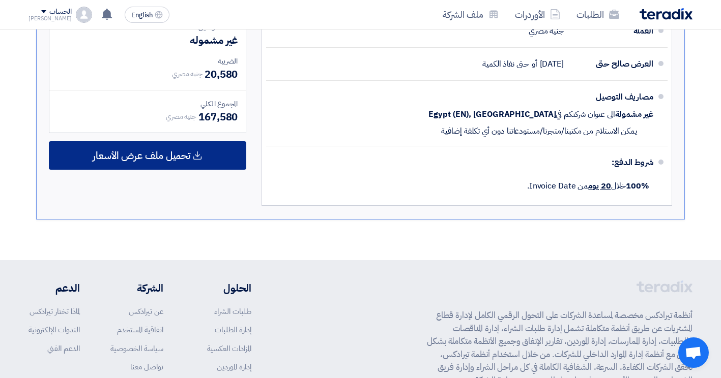
click at [182, 160] on span "تحميل ملف عرض الأسعار" at bounding box center [142, 155] width 98 height 9
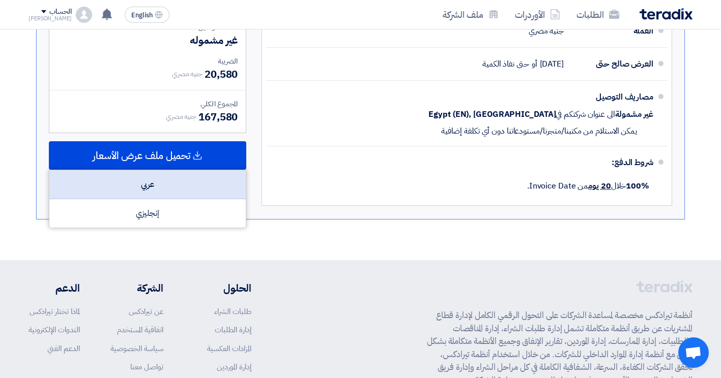
click at [143, 189] on div "عربي" at bounding box center [147, 184] width 196 height 29
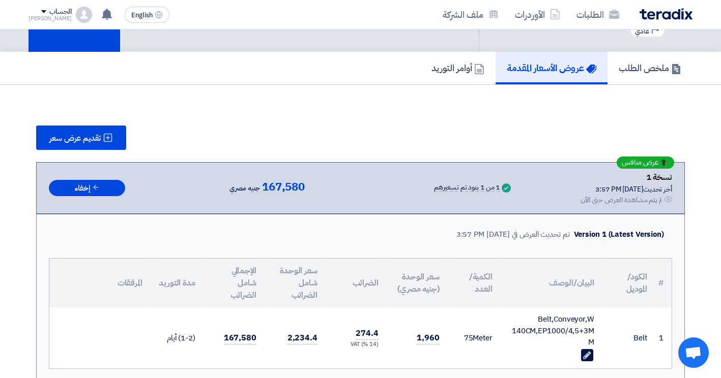
scroll to position [51, 0]
